Goal: Task Accomplishment & Management: Complete application form

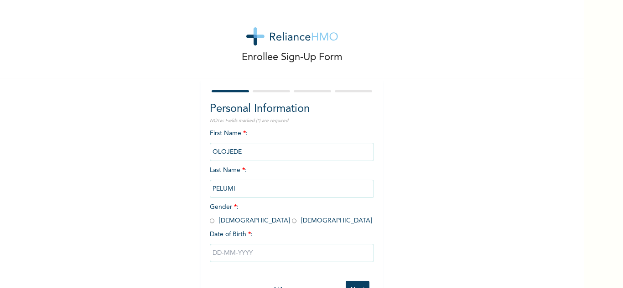
scroll to position [32, 0]
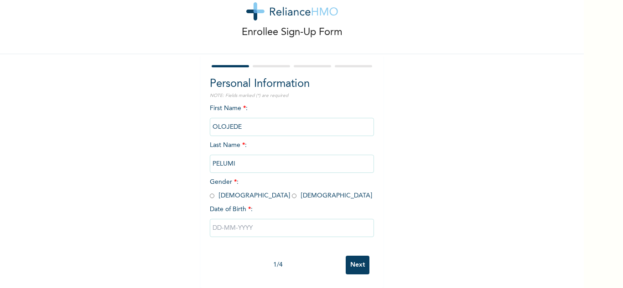
click at [210, 192] on input "radio" at bounding box center [212, 196] width 5 height 9
radio input "true"
click at [229, 222] on input "text" at bounding box center [292, 228] width 164 height 18
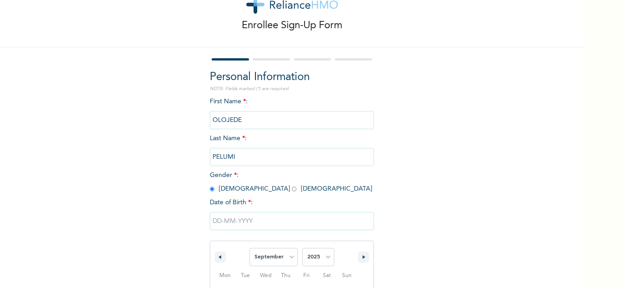
click at [229, 222] on input "text" at bounding box center [292, 221] width 164 height 18
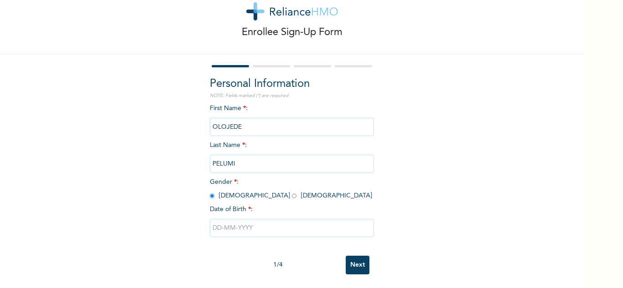
click at [244, 224] on input "text" at bounding box center [292, 228] width 164 height 18
select select "8"
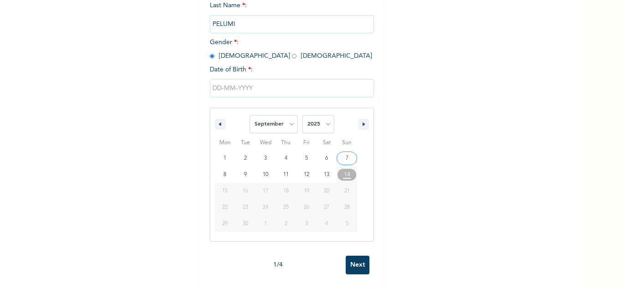
scroll to position [0, 0]
click at [284, 116] on select "January February March April May June July August September October November De…" at bounding box center [273, 124] width 48 height 18
click at [249, 115] on select "January February March April May June July August September October November De…" at bounding box center [273, 124] width 48 height 18
click at [321, 118] on select "2025 2024 2023 2022 2021 2020 2019 2018 2017 2016 2015 2014 2013 2012 2011 2010…" at bounding box center [318, 124] width 32 height 18
select select "1997"
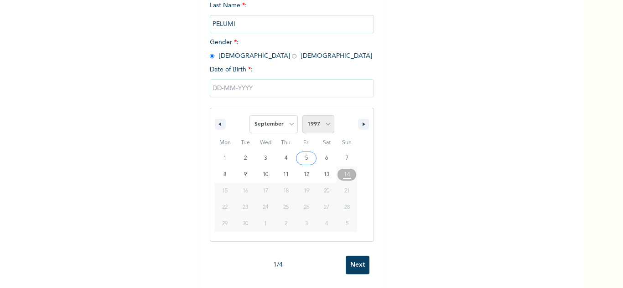
click at [302, 115] on select "2025 2024 2023 2022 2021 2020 2019 2018 2017 2016 2015 2014 2013 2012 2011 2010…" at bounding box center [318, 124] width 32 height 18
type input "[DATE]"
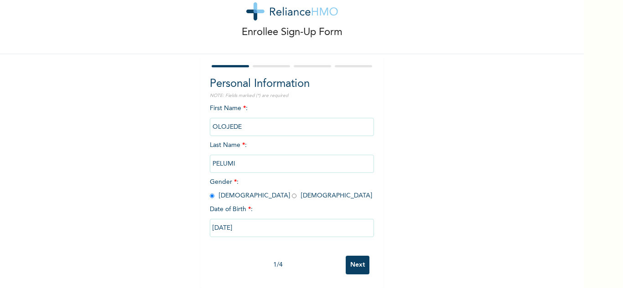
click at [357, 259] on input "Next" at bounding box center [357, 265] width 24 height 19
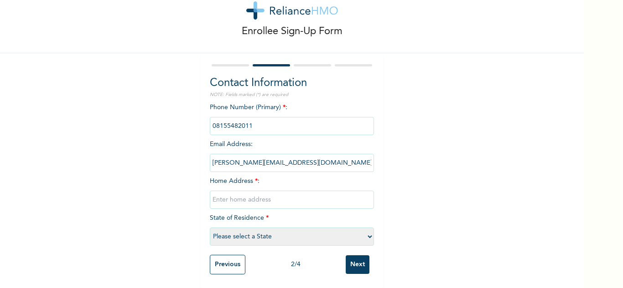
click at [251, 196] on input "text" at bounding box center [292, 200] width 164 height 18
type input "W"
type input "wakajaye ajagba area, [GEOGRAPHIC_DATA]"
click at [349, 236] on select "Please select a State [PERSON_NAME] (FCT) [PERSON_NAME] Ibom [GEOGRAPHIC_DATA] …" at bounding box center [292, 237] width 164 height 18
click at [431, 230] on div "Enrollee Sign-Up Form Contact Information NOTE: Fields marked (*) are required …" at bounding box center [291, 131] width 583 height 314
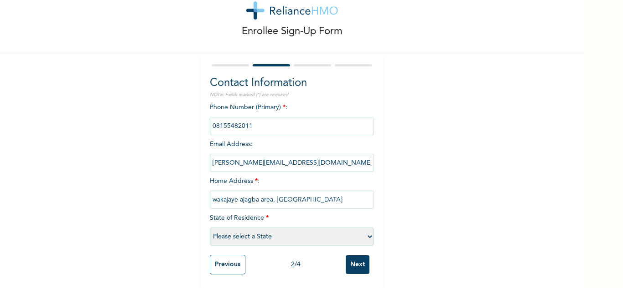
click at [355, 232] on select "Please select a State [PERSON_NAME] (FCT) [PERSON_NAME] Ibom [GEOGRAPHIC_DATA] …" at bounding box center [292, 237] width 164 height 18
select select "31"
click at [210, 228] on select "Please select a State [PERSON_NAME] (FCT) [PERSON_NAME] Ibom [GEOGRAPHIC_DATA] …" at bounding box center [292, 237] width 164 height 18
click at [348, 259] on input "Next" at bounding box center [357, 265] width 24 height 19
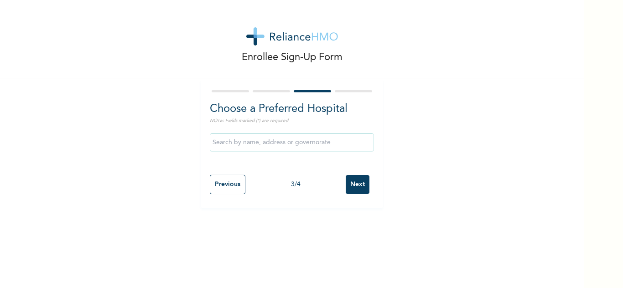
scroll to position [0, 0]
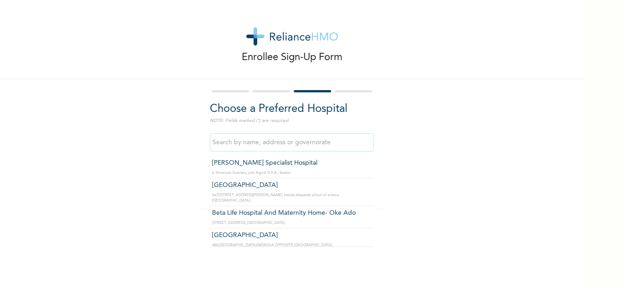
click at [278, 148] on input "text" at bounding box center [292, 143] width 164 height 18
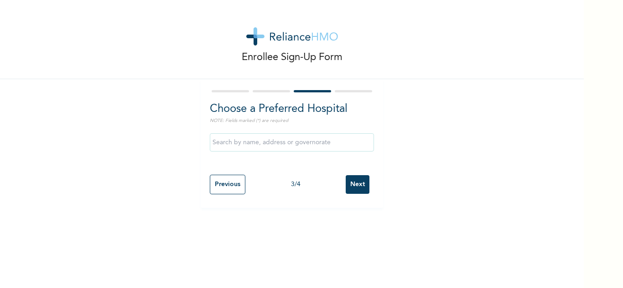
click at [134, 159] on div "Enrollee Sign-Up Form Choose a Preferred Hospital NOTE: Fields marked (*) are r…" at bounding box center [291, 104] width 583 height 208
click at [355, 187] on input "Next" at bounding box center [357, 184] width 24 height 19
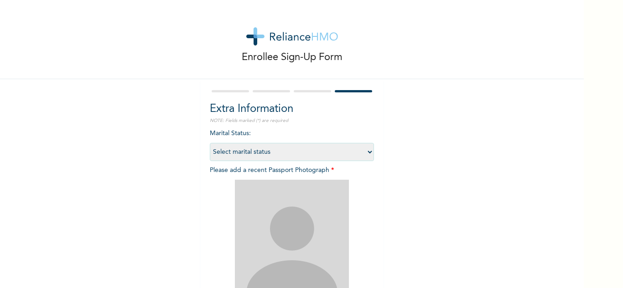
click at [367, 150] on select "Select marital status [DEMOGRAPHIC_DATA] Married [DEMOGRAPHIC_DATA] Widow/[DEMO…" at bounding box center [292, 152] width 164 height 18
select select "1"
click at [210, 143] on select "Select marital status [DEMOGRAPHIC_DATA] Married [DEMOGRAPHIC_DATA] Widow/[DEMO…" at bounding box center [292, 152] width 164 height 18
click at [139, 192] on div "Enrollee Sign-Up Form Extra Information NOTE: Fields marked (*) are required Ma…" at bounding box center [291, 196] width 583 height 392
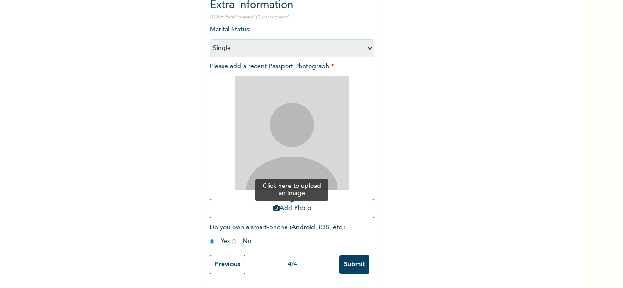
click at [286, 199] on button "Add Photo" at bounding box center [292, 209] width 164 height 20
click at [294, 203] on button "Add Photo" at bounding box center [292, 209] width 164 height 20
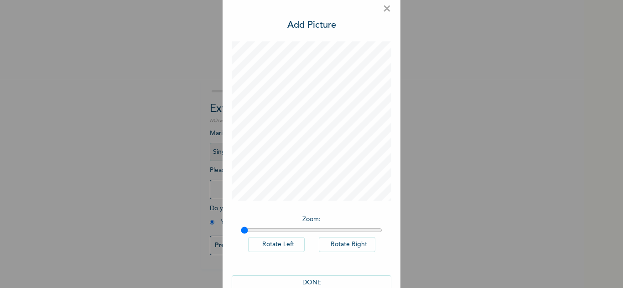
scroll to position [30, 0]
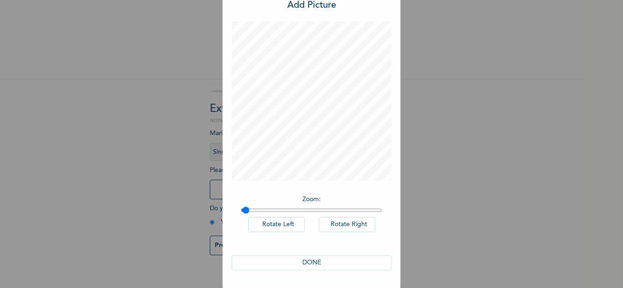
type input "1"
drag, startPoint x: 242, startPoint y: 208, endPoint x: 213, endPoint y: 204, distance: 28.6
click at [241, 207] on input "range" at bounding box center [311, 210] width 141 height 7
click at [306, 263] on button "DONE" at bounding box center [311, 263] width 159 height 15
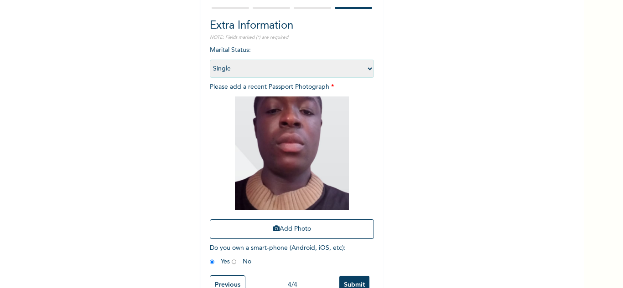
scroll to position [111, 0]
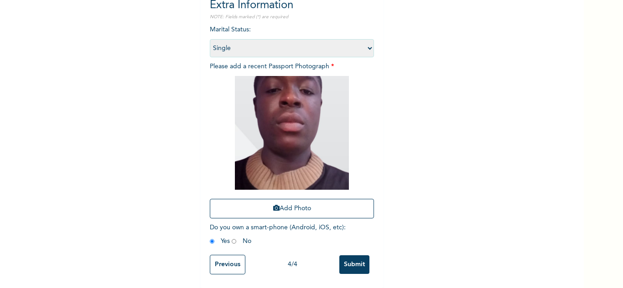
click at [355, 258] on input "Submit" at bounding box center [354, 265] width 30 height 19
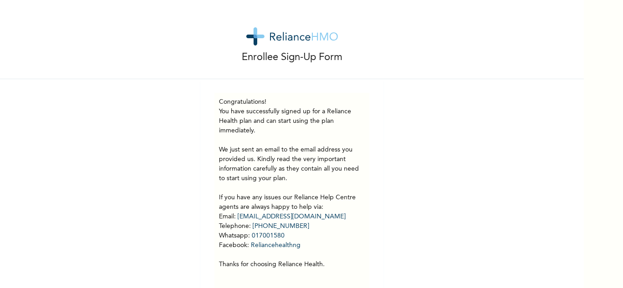
scroll to position [26, 0]
